Goal: Task Accomplishment & Management: Complete application form

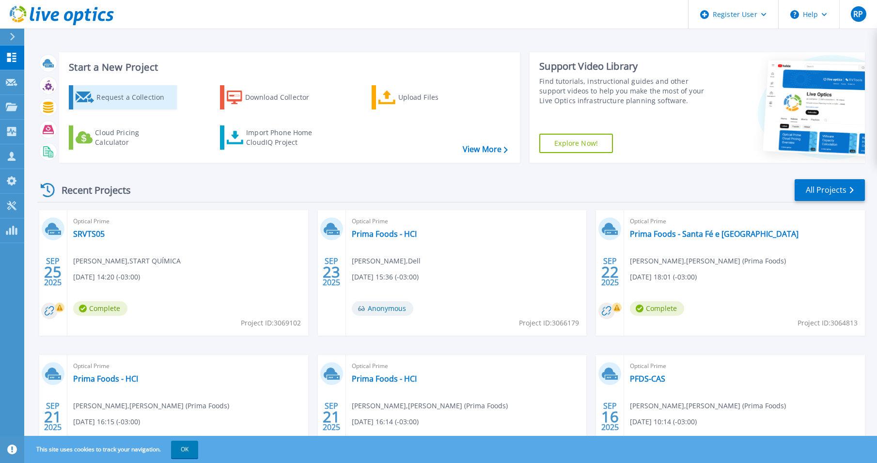
click at [125, 100] on div "Request a Collection" at bounding box center [135, 97] width 78 height 19
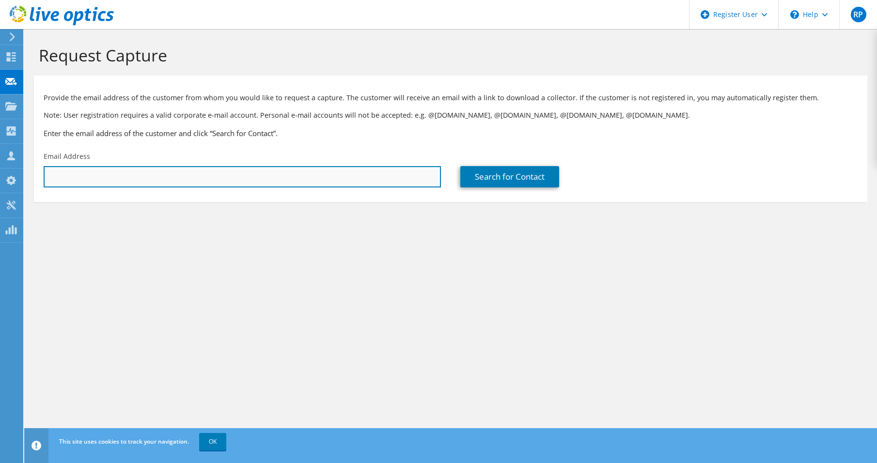
click at [143, 178] on input "text" at bounding box center [242, 176] width 397 height 21
click at [138, 174] on input "text" at bounding box center [242, 176] width 397 height 21
paste input "viniciusferreira@brasilcard.net"
type input "viniciusferreira@brasilcard.net"
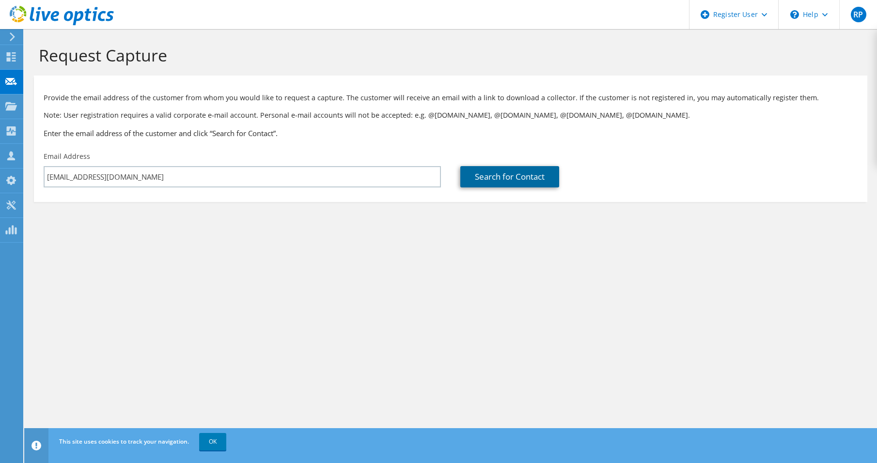
click at [513, 180] on link "Search for Contact" at bounding box center [509, 176] width 99 height 21
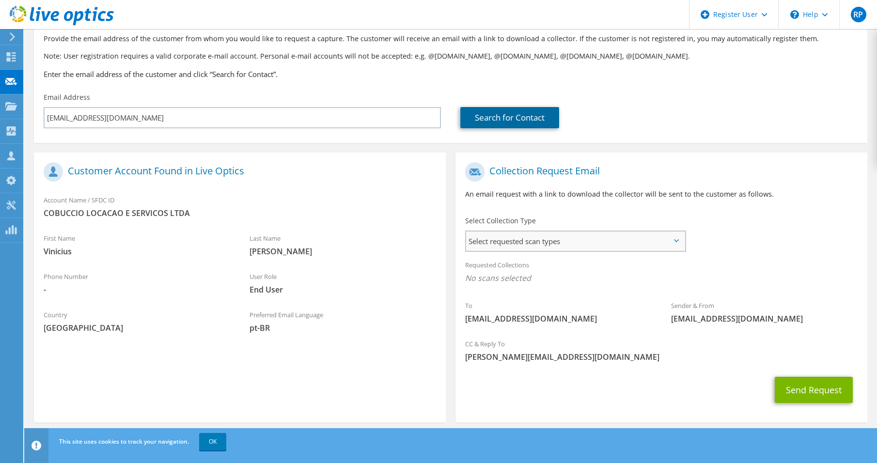
scroll to position [67, 0]
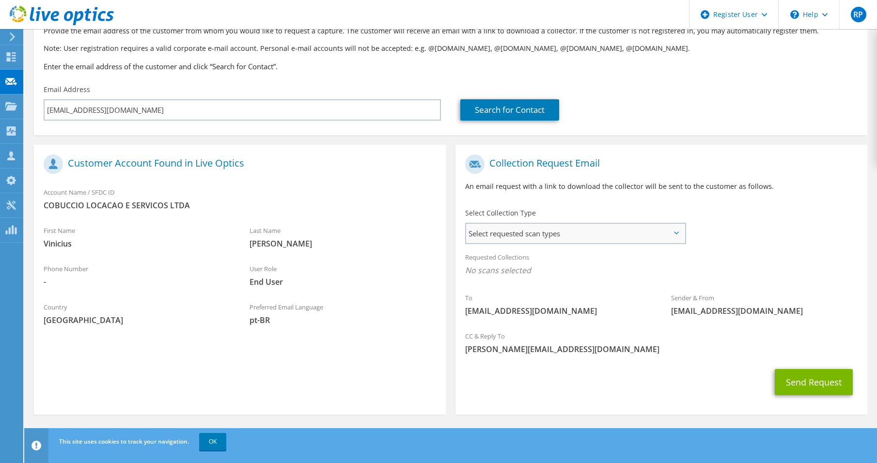
click at [514, 231] on span "Select requested scan types" at bounding box center [575, 233] width 219 height 19
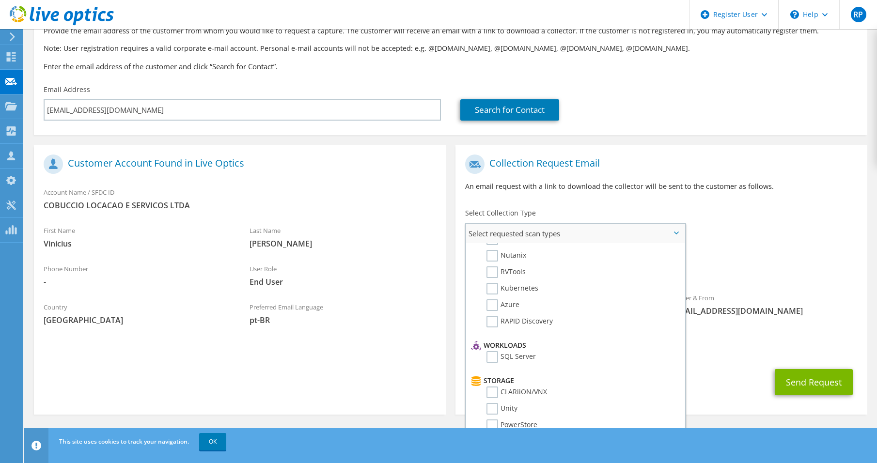
scroll to position [0, 0]
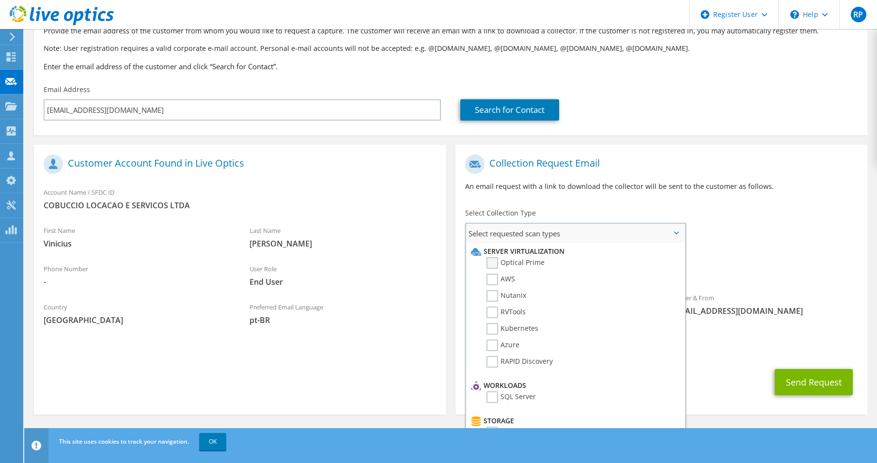
click at [494, 264] on label "Optical Prime" at bounding box center [516, 263] width 58 height 12
click at [0, 0] on input "Optical Prime" at bounding box center [0, 0] width 0 height 0
click at [753, 238] on div "To viniciusferreira@brasilcard.net Sender & From liveoptics@liveoptics.com" at bounding box center [662, 239] width 412 height 179
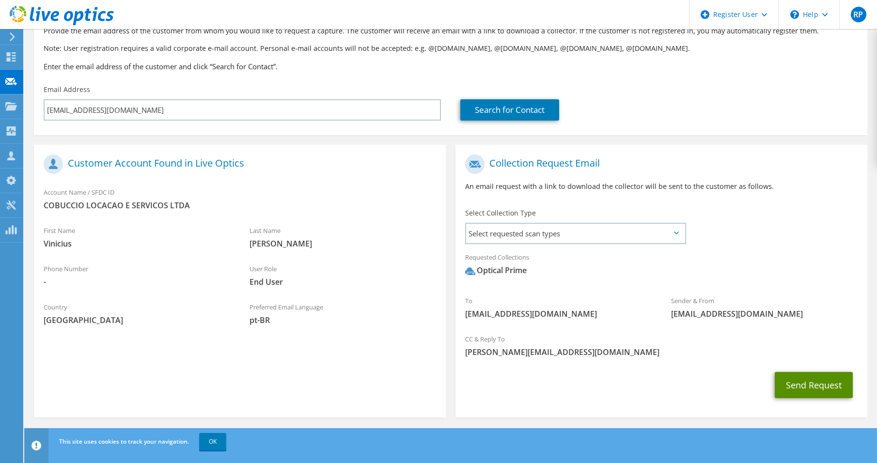
click at [798, 387] on button "Send Request" at bounding box center [814, 385] width 78 height 26
